Goal: Task Accomplishment & Management: Use online tool/utility

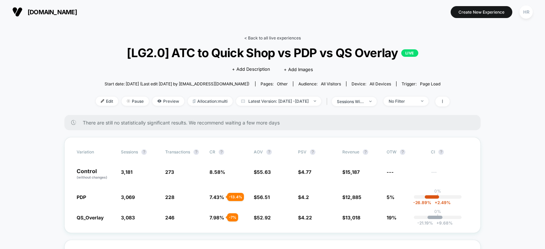
click at [269, 38] on link "< Back to all live experiences" at bounding box center [272, 37] width 57 height 5
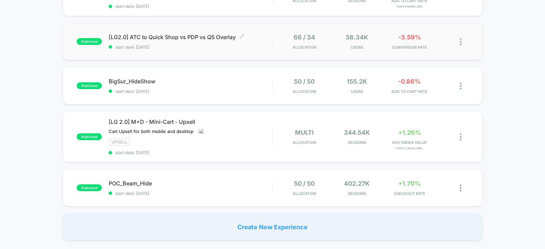
scroll to position [101, 0]
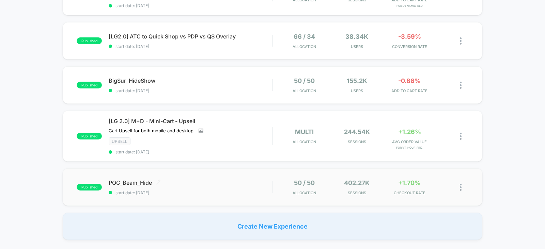
click at [233, 180] on span "POC_Beam_Hide Click to edit experience details" at bounding box center [191, 183] width 164 height 7
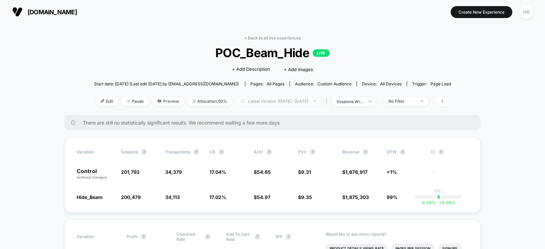
click at [284, 99] on span "Latest Version: Sep 8, 2025 - Sep 16, 2025" at bounding box center [278, 101] width 85 height 9
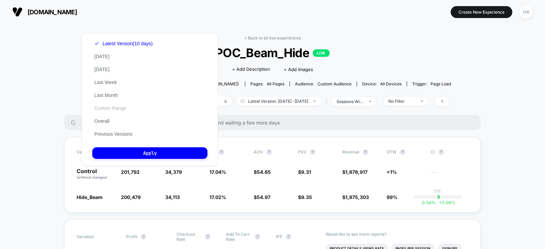
click at [113, 110] on button "Custom Range" at bounding box center [110, 108] width 36 height 6
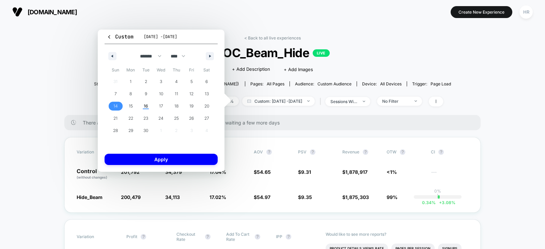
click at [118, 105] on span "14" at bounding box center [115, 106] width 15 height 9
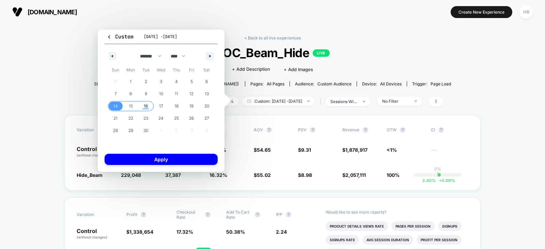
click at [144, 105] on span "16" at bounding box center [146, 106] width 4 height 12
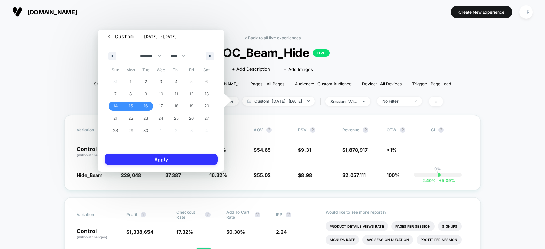
click at [142, 157] on button "Apply" at bounding box center [161, 159] width 113 height 11
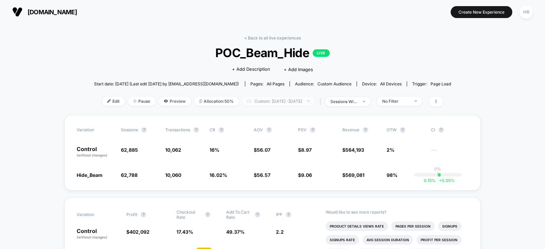
click at [286, 101] on span "Custom: Sep 14, 2025 - Sep 16, 2025" at bounding box center [278, 101] width 73 height 9
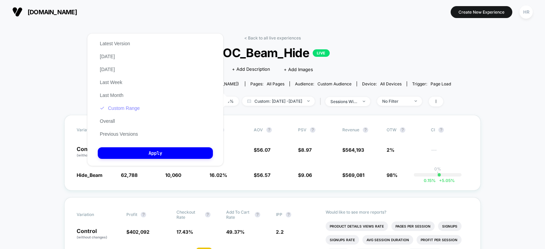
click at [132, 108] on button "Custom Range" at bounding box center [120, 108] width 44 height 6
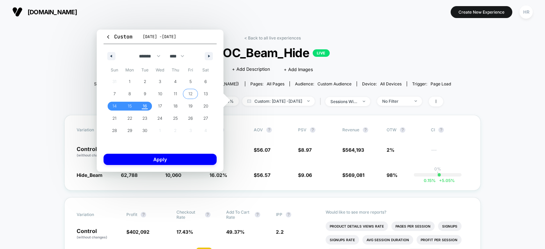
click at [191, 91] on span "12" at bounding box center [190, 94] width 4 height 12
click at [131, 105] on span "15" at bounding box center [130, 106] width 4 height 12
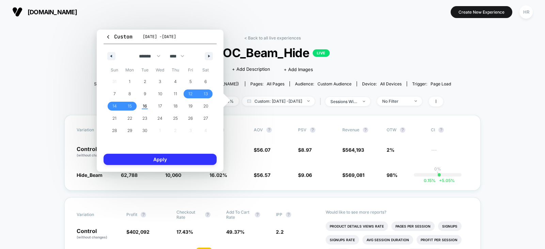
click at [157, 161] on button "Apply" at bounding box center [160, 159] width 113 height 11
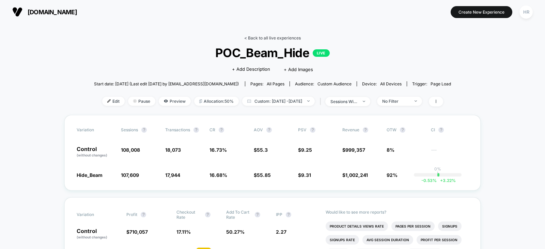
click at [273, 36] on link "< Back to all live experiences" at bounding box center [272, 37] width 57 height 5
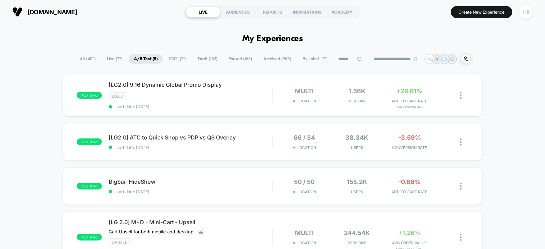
click at [88, 55] on span "All ( 402 )" at bounding box center [88, 59] width 26 height 9
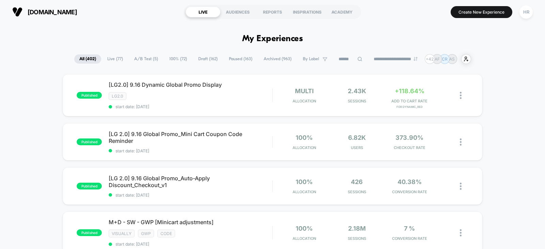
click at [347, 57] on input at bounding box center [351, 59] width 34 height 8
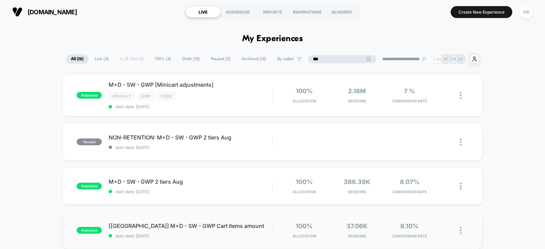
type input "***"
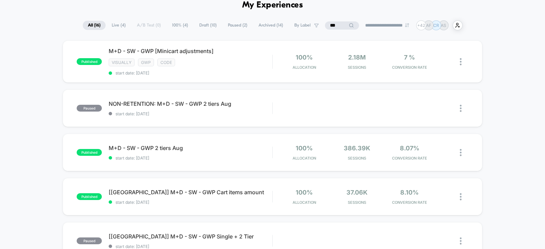
scroll to position [35, 0]
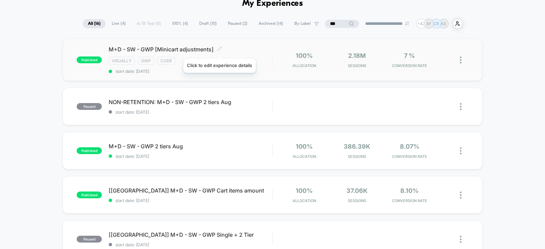
click at [219, 50] on icon at bounding box center [219, 48] width 5 height 5
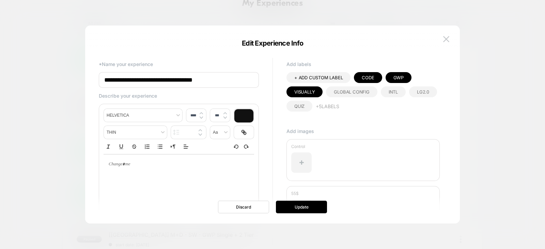
drag, startPoint x: 158, startPoint y: 81, endPoint x: 217, endPoint y: 76, distance: 59.1
click at [217, 76] on input "**********" at bounding box center [179, 80] width 160 height 16
type input "**********"
click at [298, 209] on button "Update" at bounding box center [301, 207] width 51 height 13
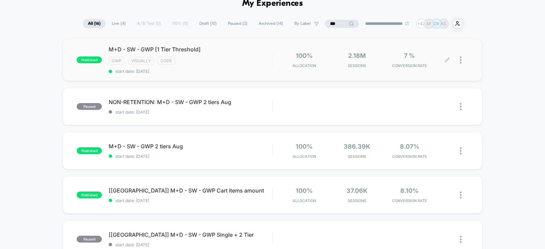
click at [447, 59] on icon at bounding box center [447, 60] width 5 height 5
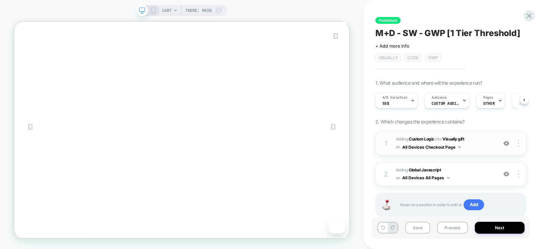
scroll to position [0, 0]
click at [478, 171] on span "Adding Global Javascript on All Devices All Pages" at bounding box center [445, 175] width 98 height 16
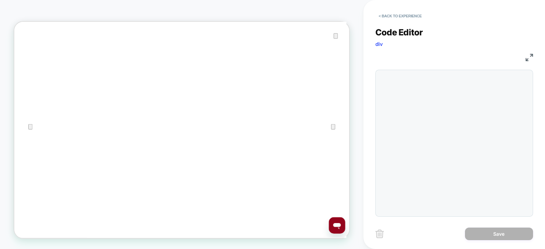
scroll to position [0, 0]
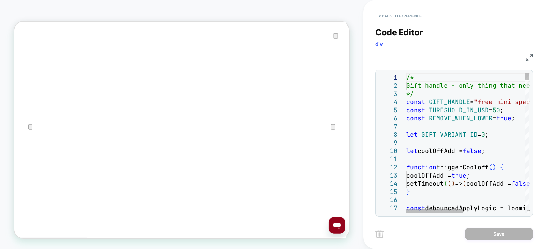
click at [401, 14] on button "< Back to experience" at bounding box center [400, 16] width 50 height 11
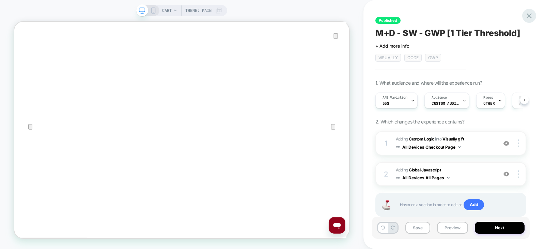
click at [524, 14] on div at bounding box center [529, 16] width 14 height 14
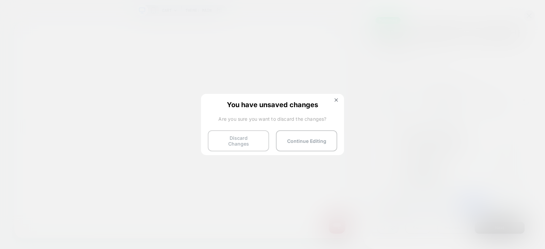
click at [248, 141] on button "Discard Changes" at bounding box center [238, 140] width 61 height 21
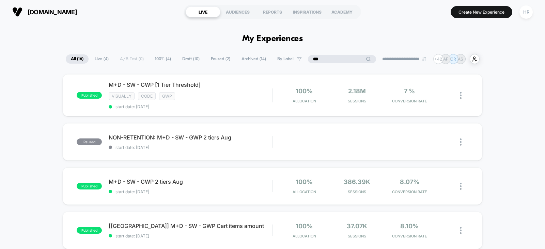
click at [336, 58] on input "***" at bounding box center [342, 59] width 68 height 8
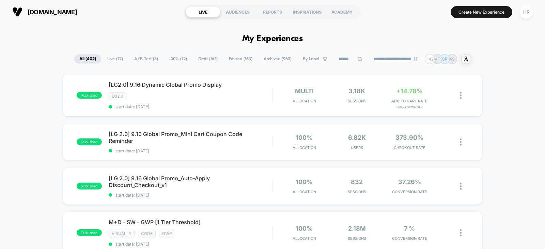
click at [340, 58] on input at bounding box center [351, 59] width 34 height 8
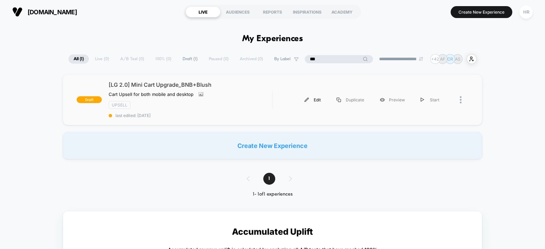
type input "***"
click at [315, 101] on div "Edit" at bounding box center [313, 99] width 32 height 15
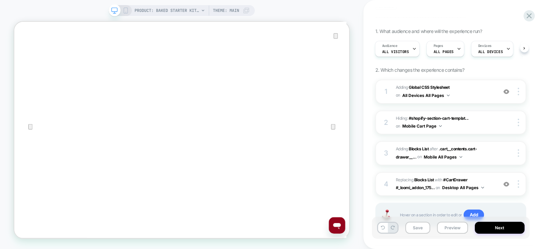
scroll to position [63, 0]
click at [495, 178] on div "4 #_loomi_addon_1750270464938_dup1753298408_dup1757697702 Replacing Blocks List…" at bounding box center [450, 183] width 151 height 24
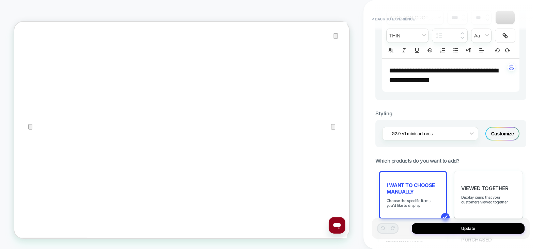
scroll to position [257, 0]
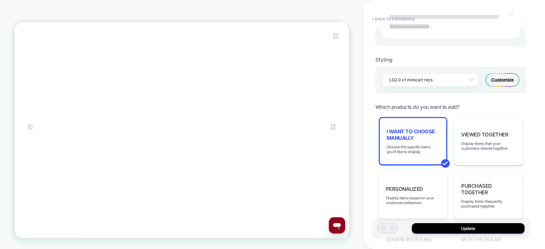
click at [404, 133] on span "I want to choose manually" at bounding box center [413, 134] width 53 height 13
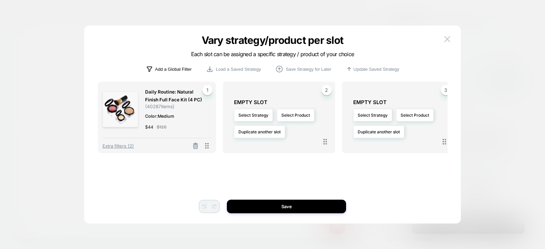
click at [168, 69] on p "Add a Global Filter" at bounding box center [173, 69] width 37 height 5
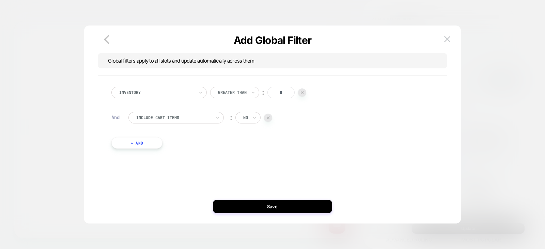
click at [168, 117] on div at bounding box center [173, 118] width 75 height 6
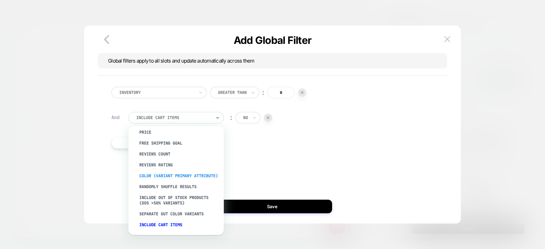
scroll to position [84, 0]
click at [151, 172] on div "color (Variant primary attribute)" at bounding box center [179, 176] width 89 height 11
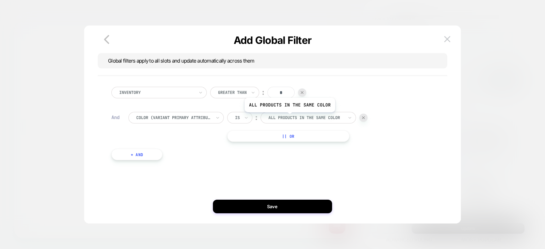
click at [289, 118] on div at bounding box center [305, 118] width 75 height 6
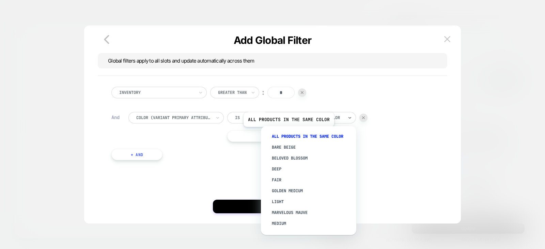
click at [288, 133] on div "All products in the same color" at bounding box center [312, 136] width 89 height 11
